Goal: Task Accomplishment & Management: Manage account settings

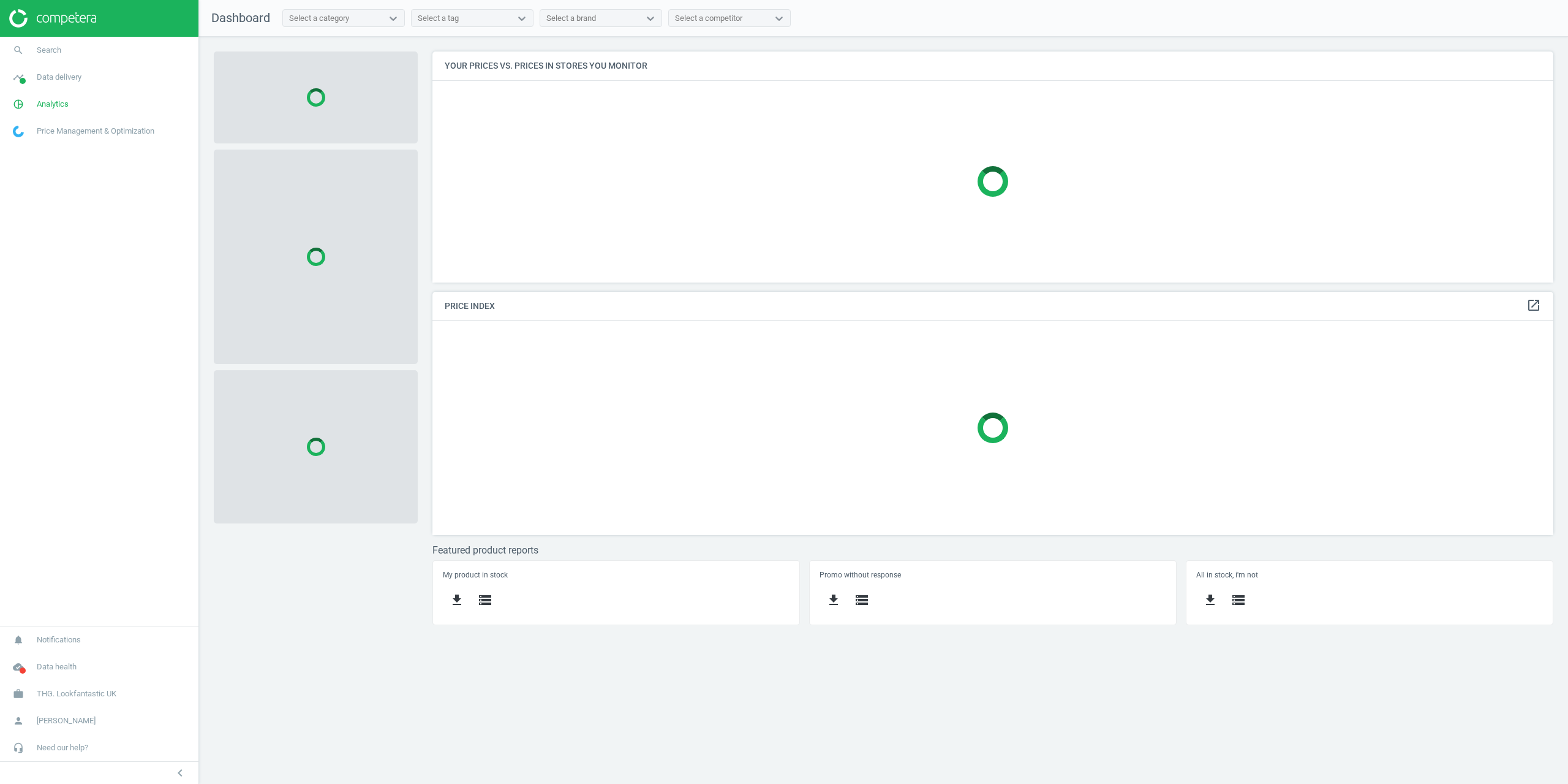
scroll to position [249, 1140]
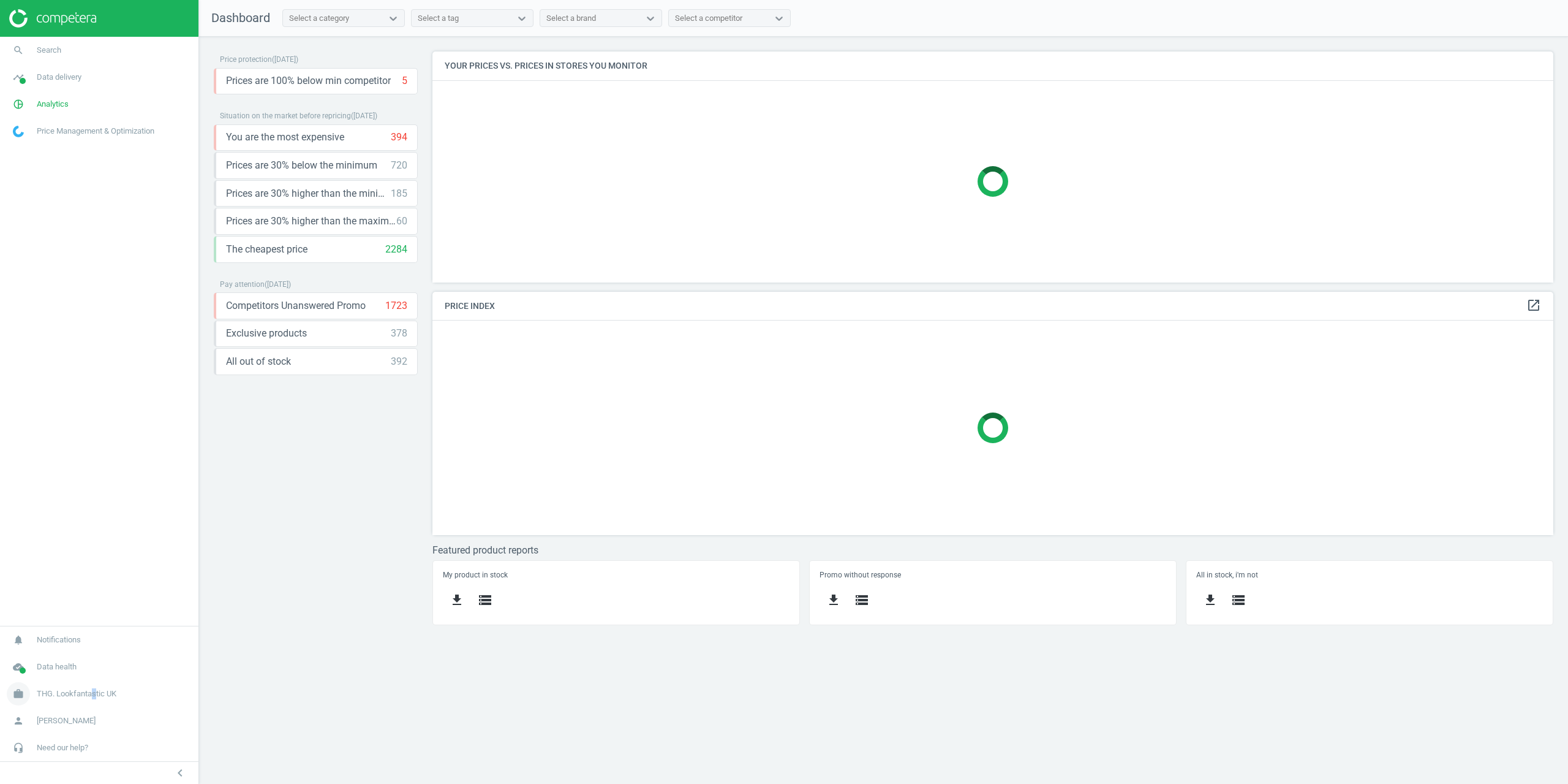
click at [91, 685] on link "work THG. Lookfantastic UK" at bounding box center [99, 694] width 198 height 27
click at [65, 678] on span "Campaign settings" at bounding box center [43, 677] width 60 height 10
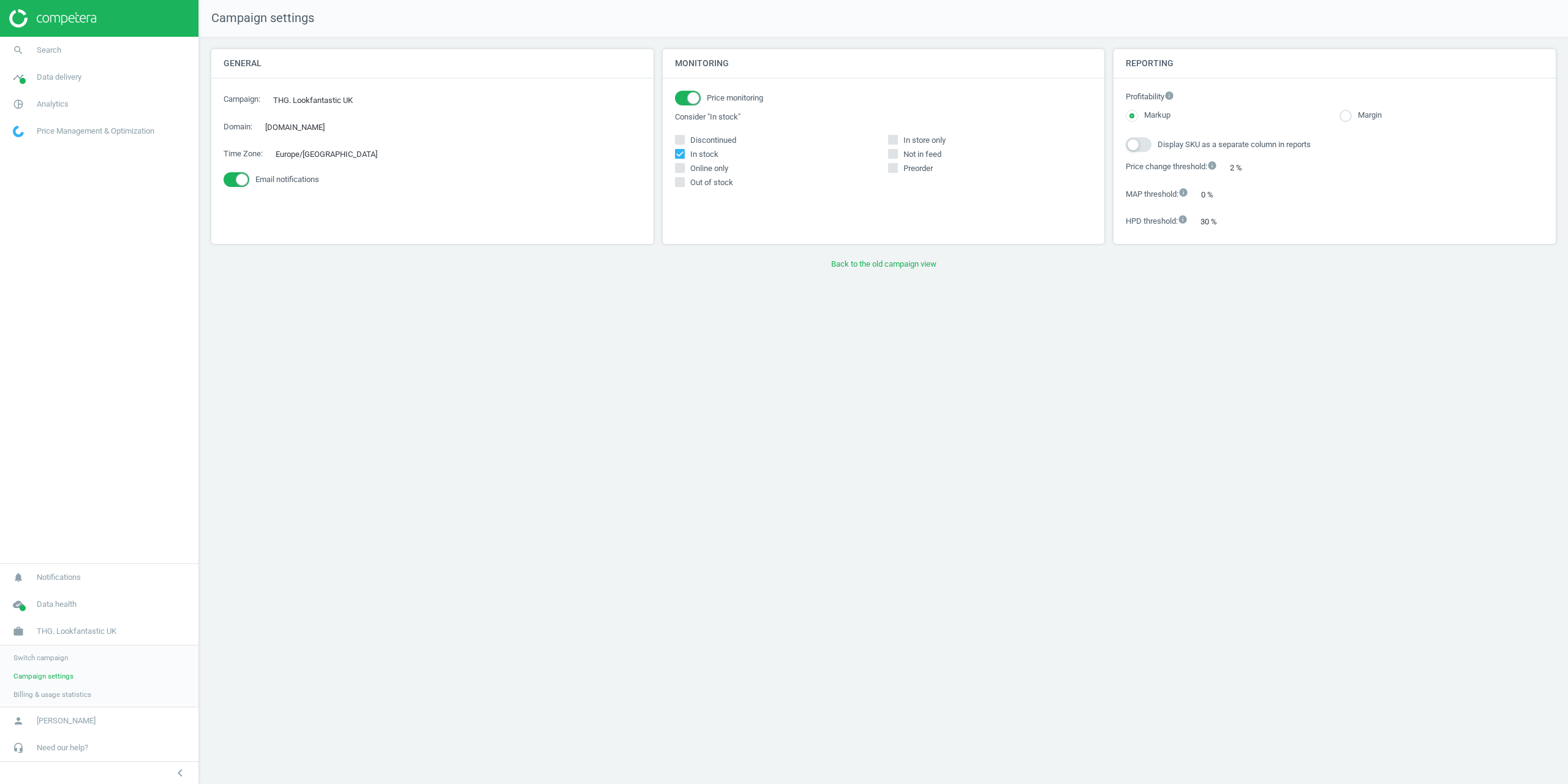
click at [829, 278] on div "Campaign settings General Campaign : THG. Lookfantastic UK edit Domain : [DOMAI…" at bounding box center [883, 392] width 1369 height 784
click at [849, 268] on button "Back to the old campaign view" at bounding box center [884, 263] width 1345 height 22
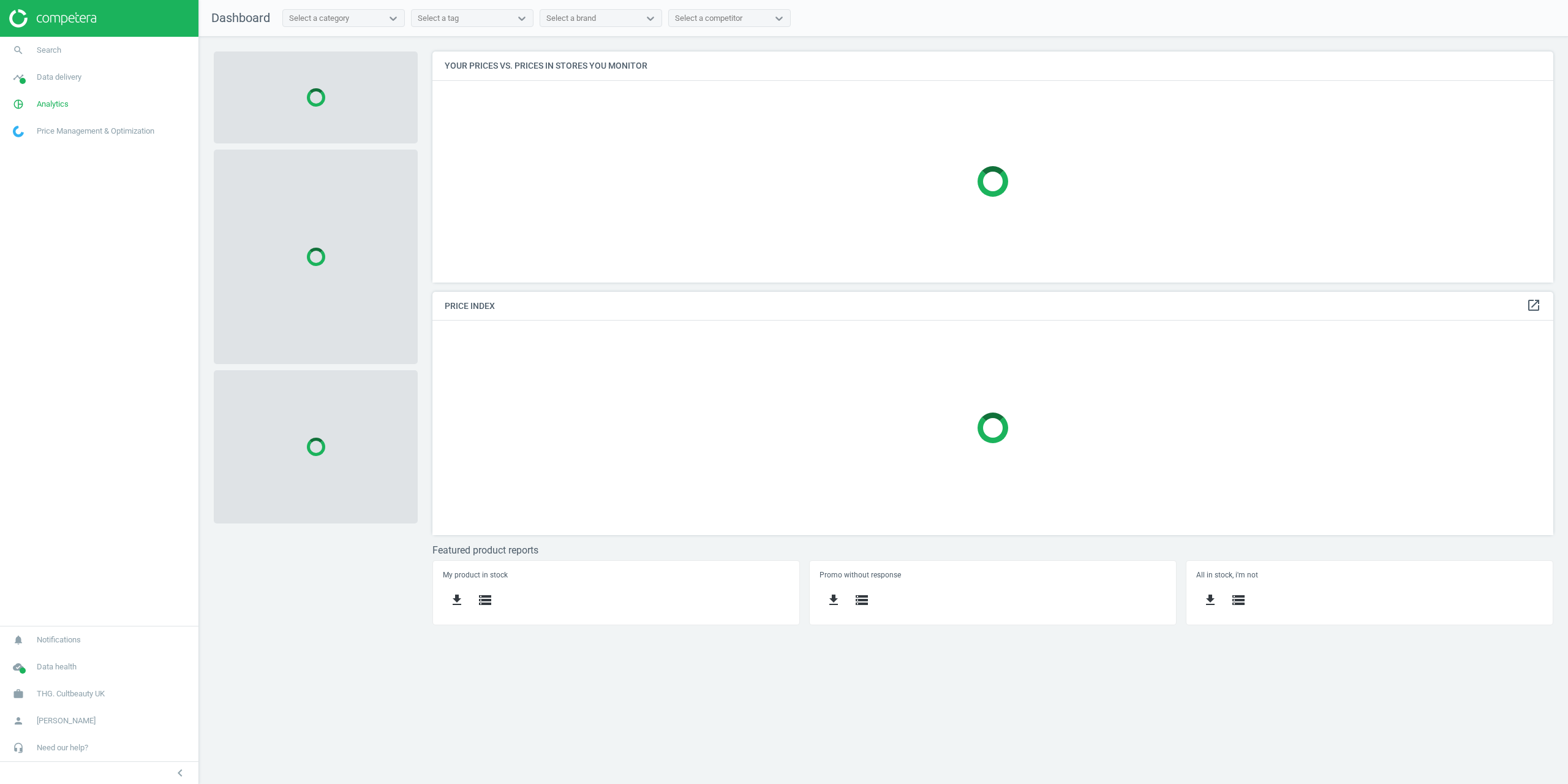
scroll to position [249, 1140]
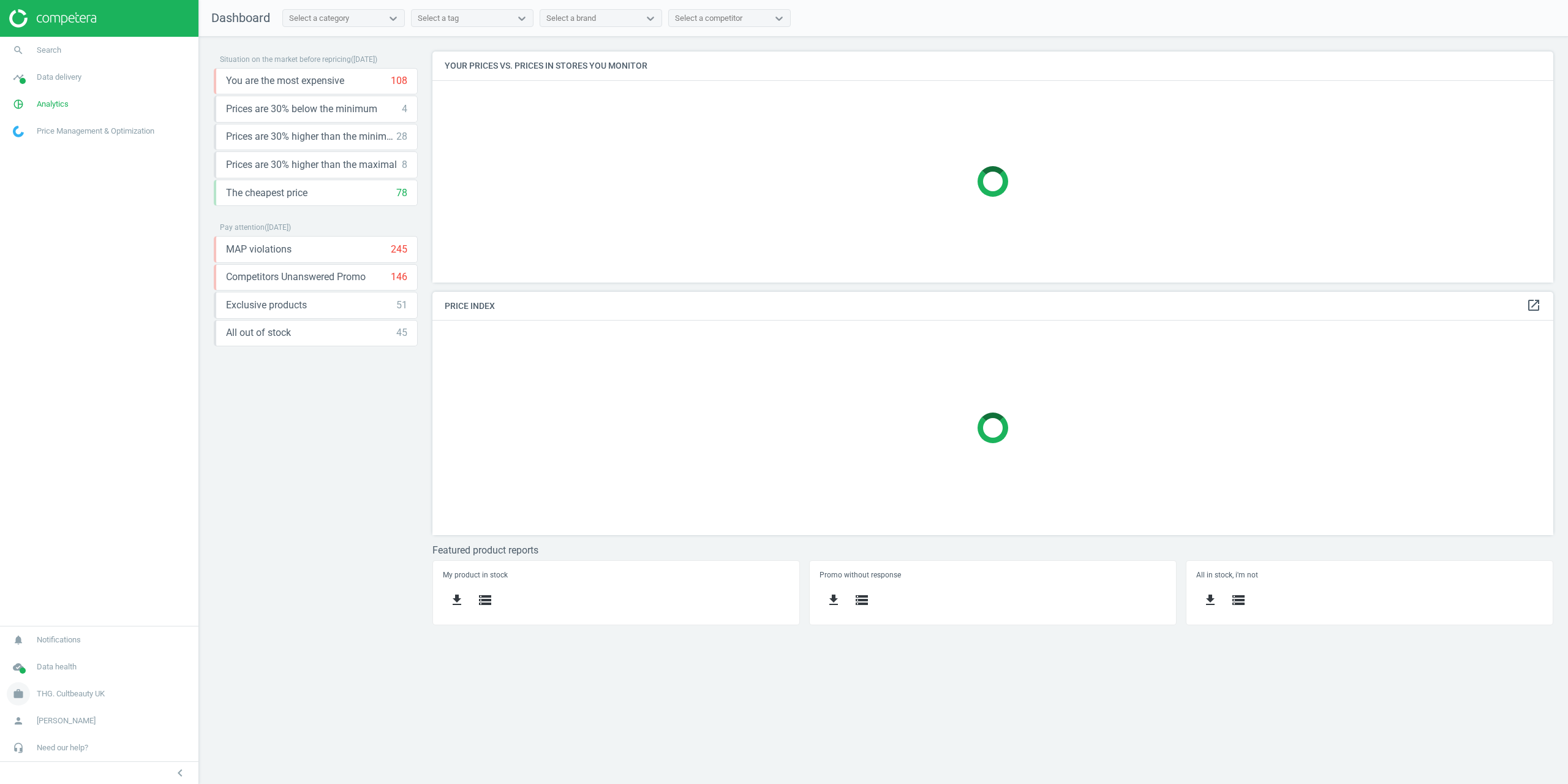
click at [57, 702] on link "work THG. Cultbeauty UK" at bounding box center [99, 694] width 198 height 27
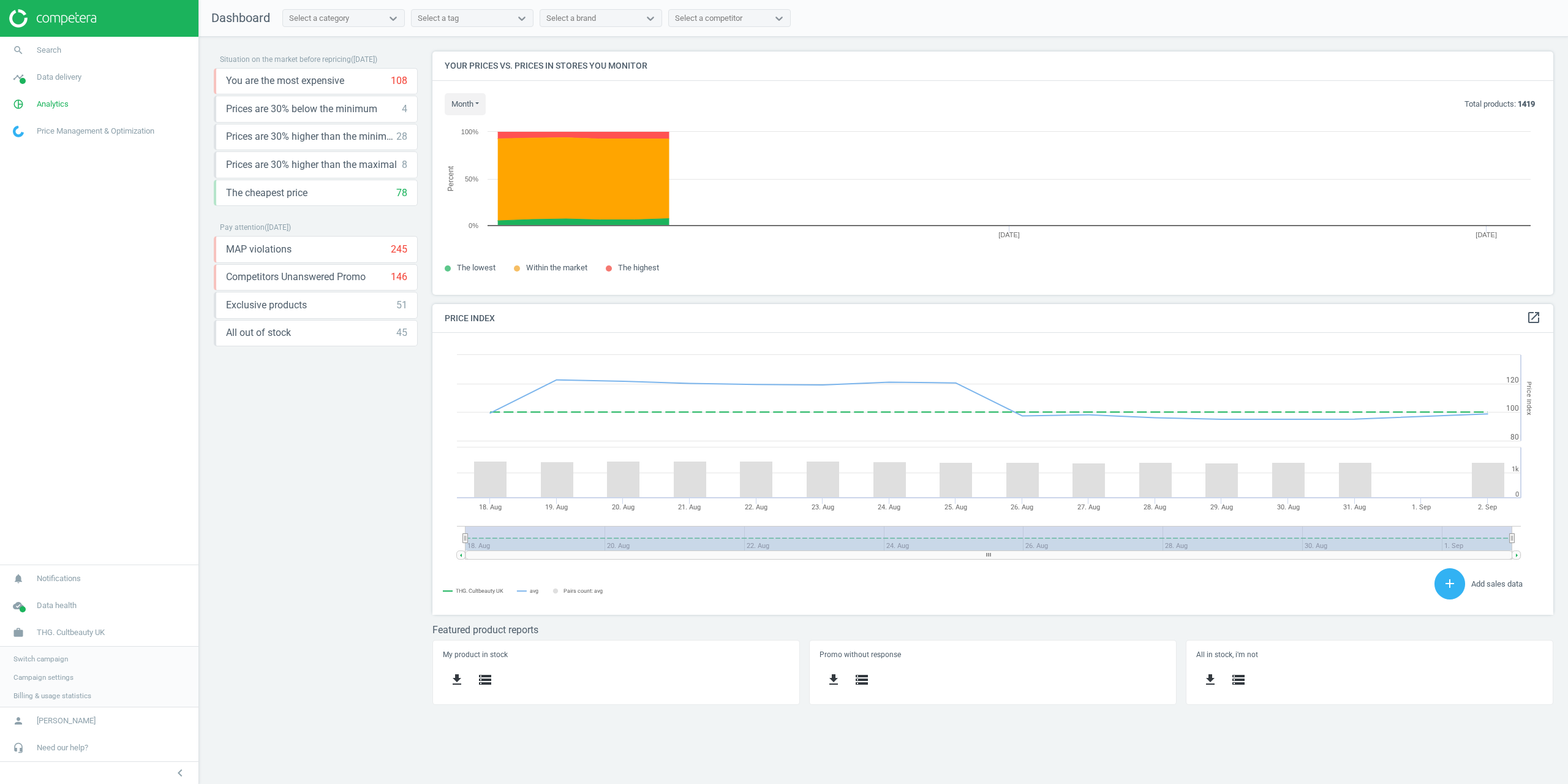
scroll to position [301, 1140]
click at [46, 674] on span "Campaign settings" at bounding box center [43, 677] width 60 height 10
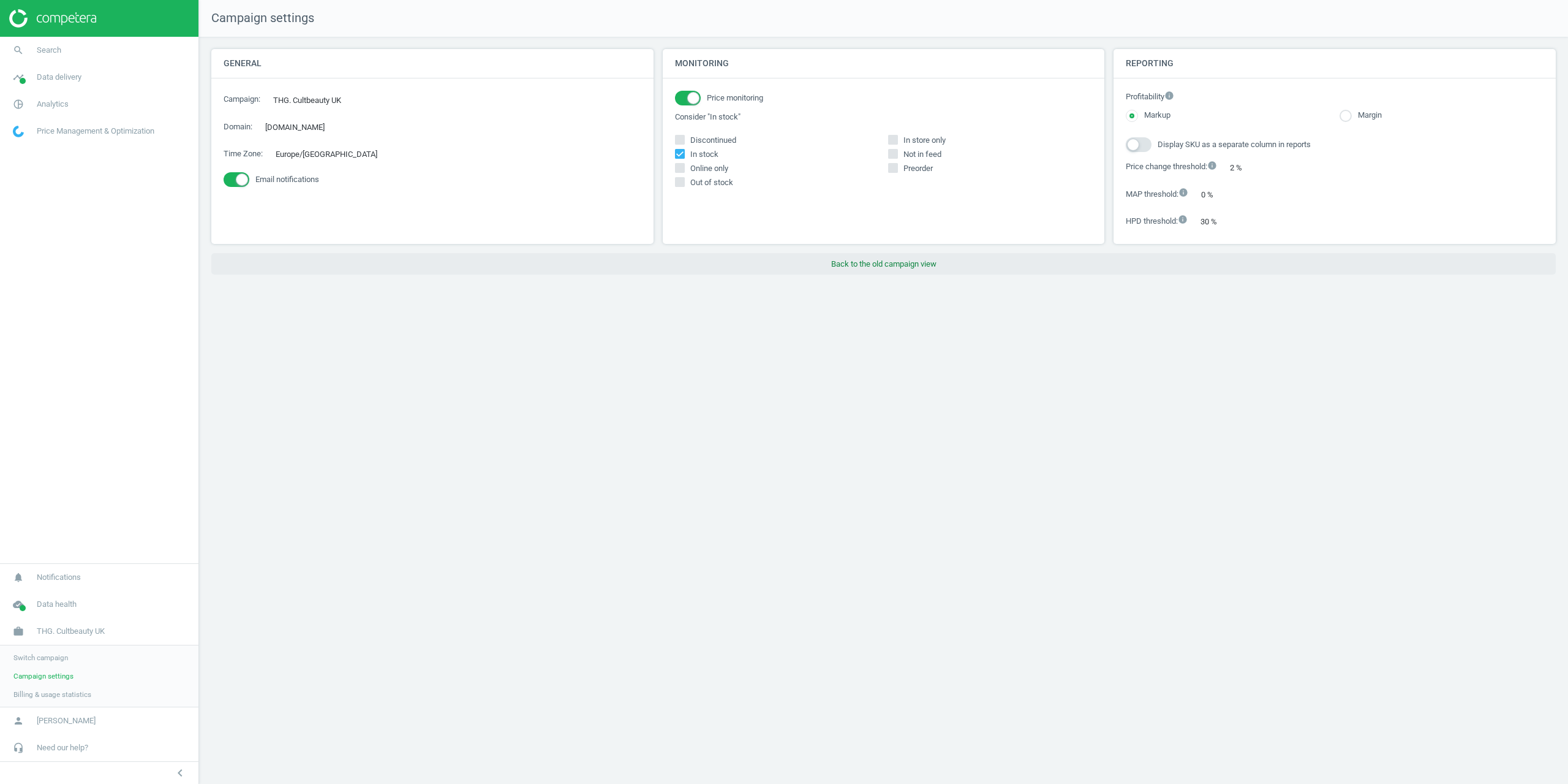
click at [850, 259] on button "Back to the old campaign view" at bounding box center [884, 263] width 1345 height 22
